Goal: Navigation & Orientation: Find specific page/section

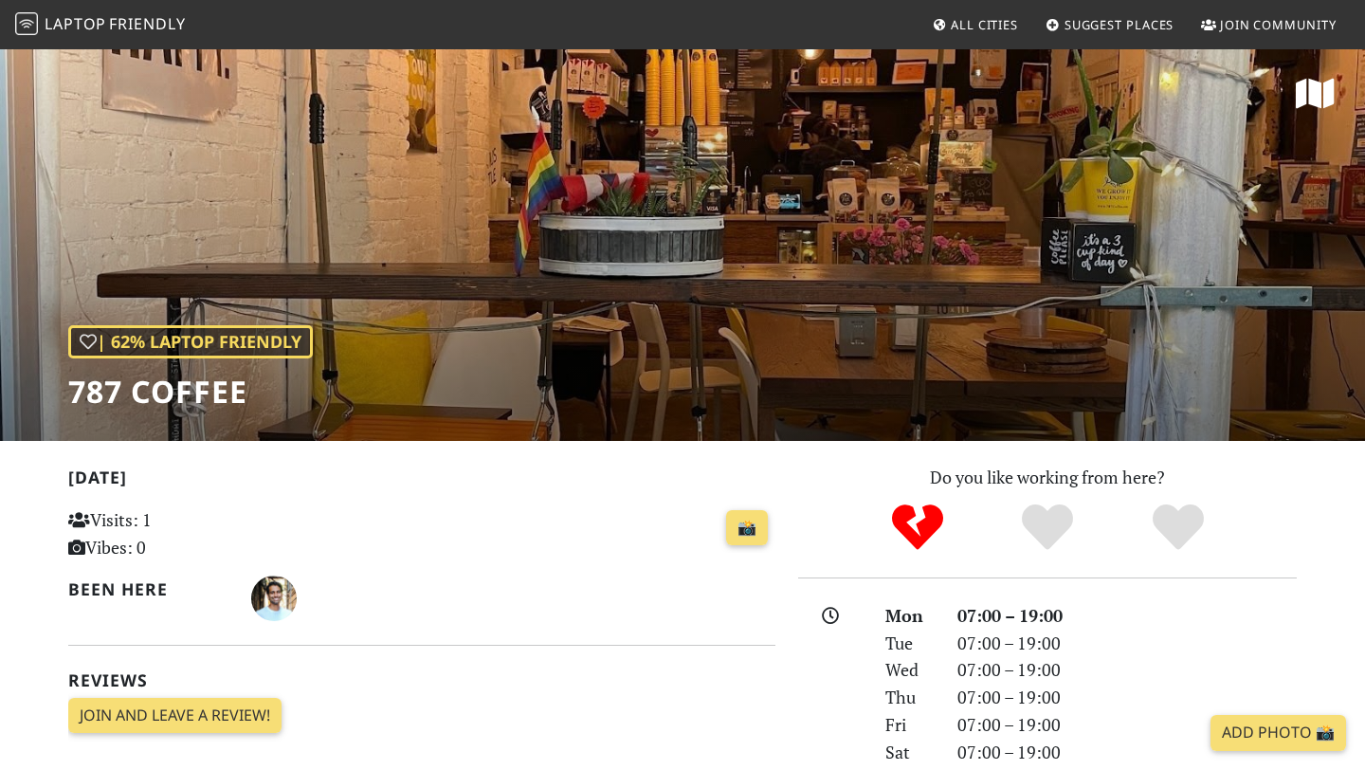
scroll to position [13, 0]
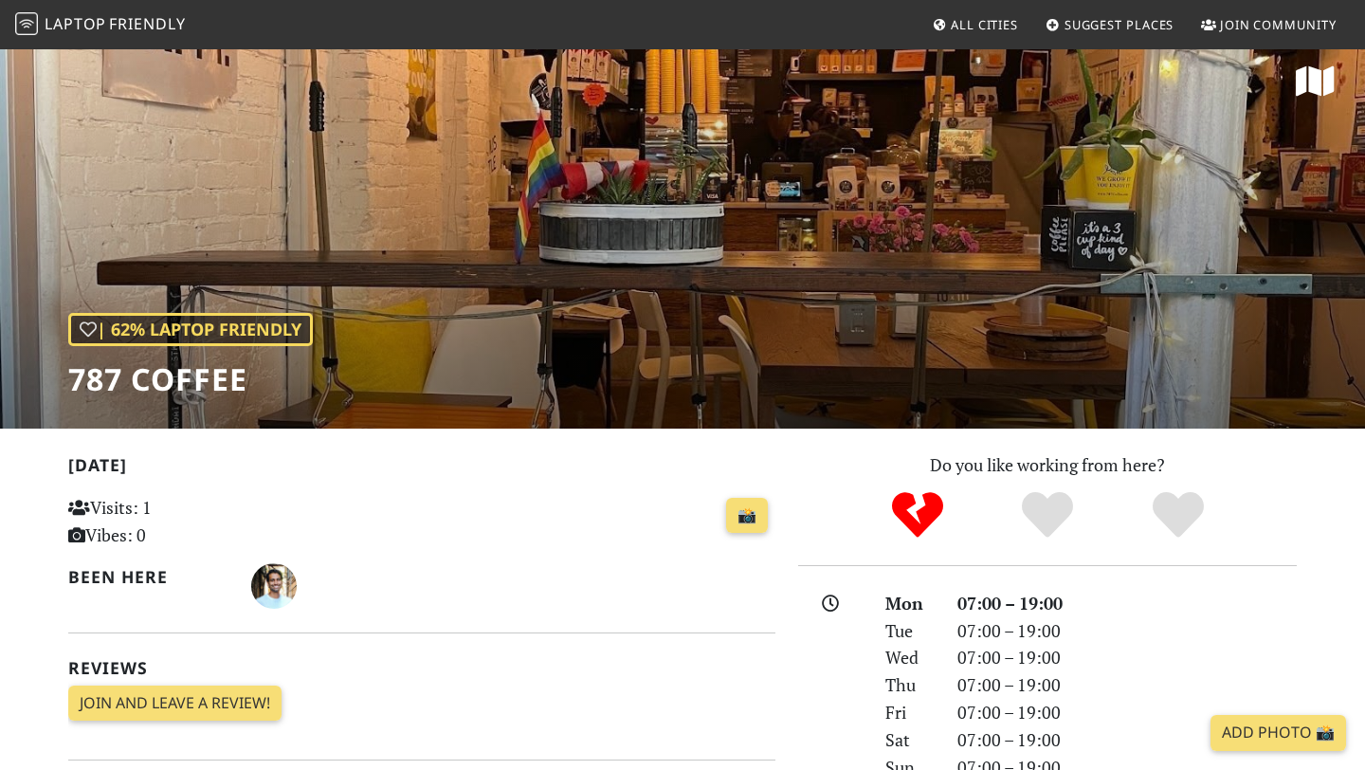
click at [966, 18] on span "All Cities" at bounding box center [984, 24] width 67 height 17
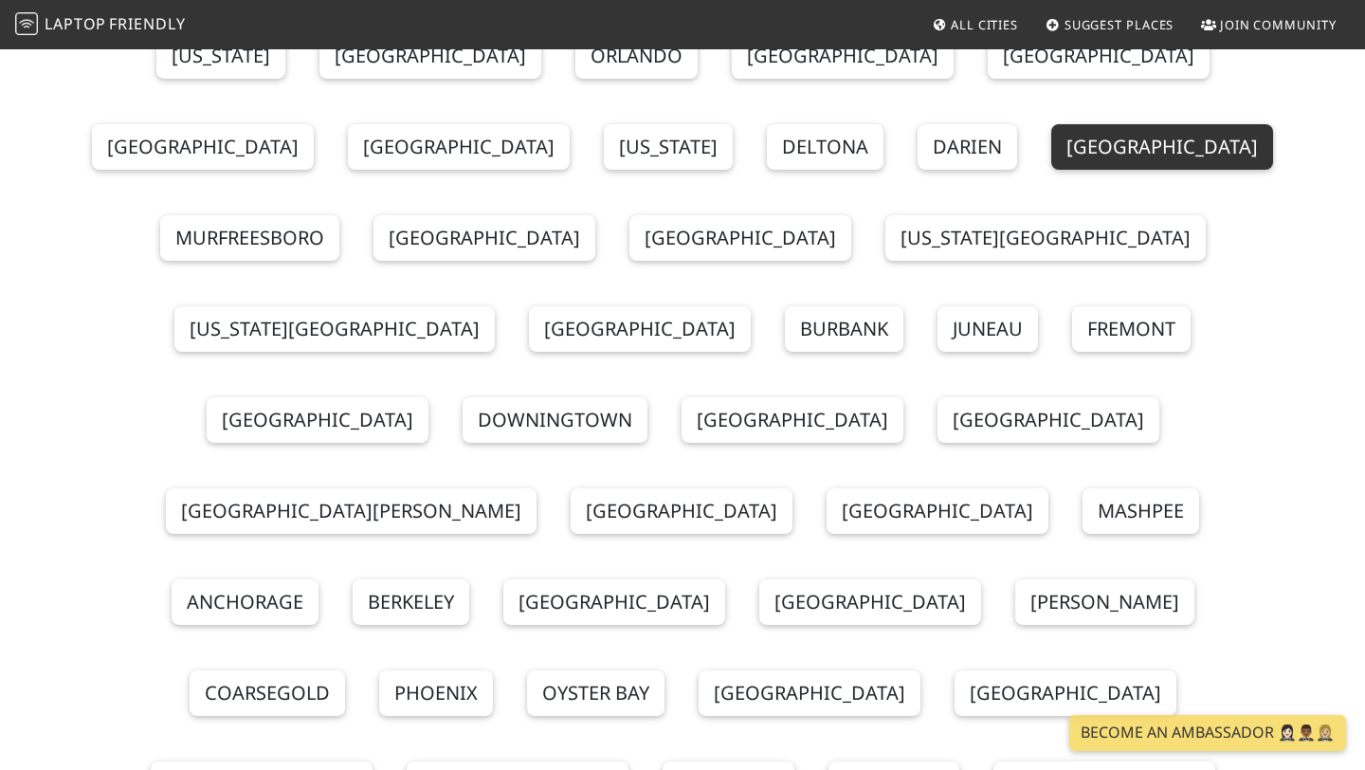
scroll to position [537, 0]
